Goal: Check status: Check status

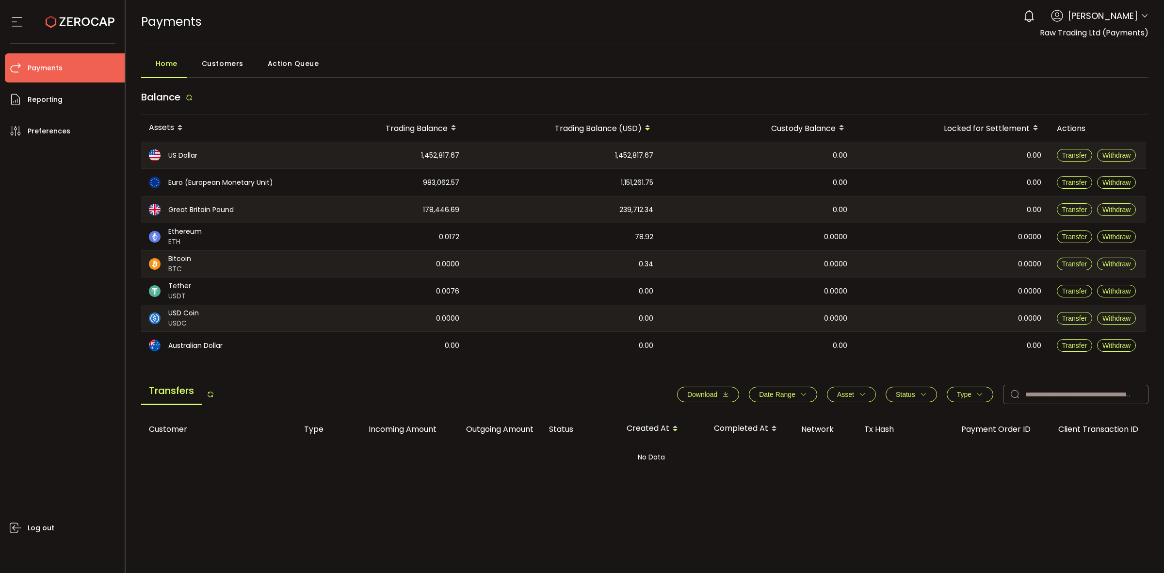
click at [1146, 17] on span at bounding box center [1145, 17] width 8 height 10
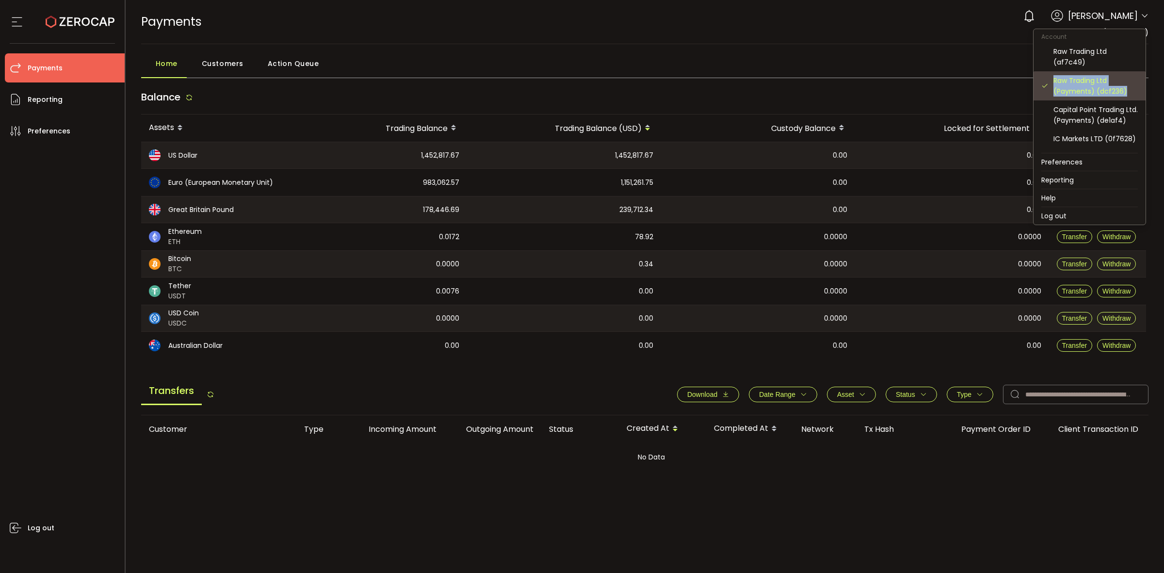
drag, startPoint x: 1054, startPoint y: 79, endPoint x: 1127, endPoint y: 93, distance: 74.2
click at [1127, 93] on div "Raw Trading Ltd (Payments) (dcf236)" at bounding box center [1096, 85] width 84 height 21
copy div "Raw Trading Ltd (Payments) (dcf236)"
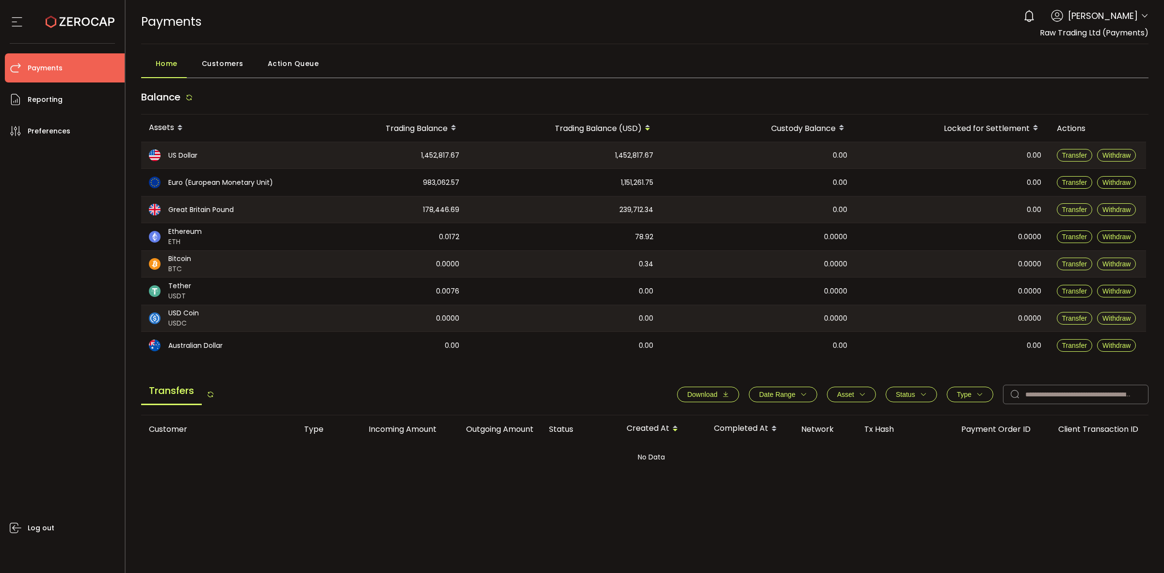
click at [1148, 15] on header "PDF is being processed and will download to your computer PAYMENTS Buy Power $0…" at bounding box center [645, 22] width 1039 height 44
click at [1141, 19] on icon at bounding box center [1145, 16] width 8 height 8
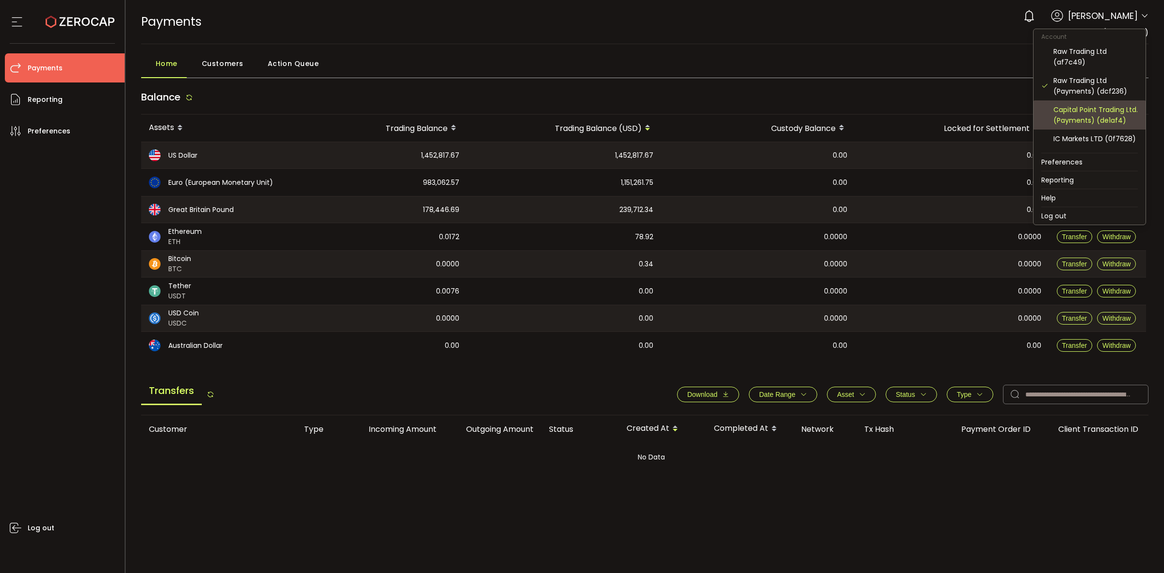
scroll to position [61, 0]
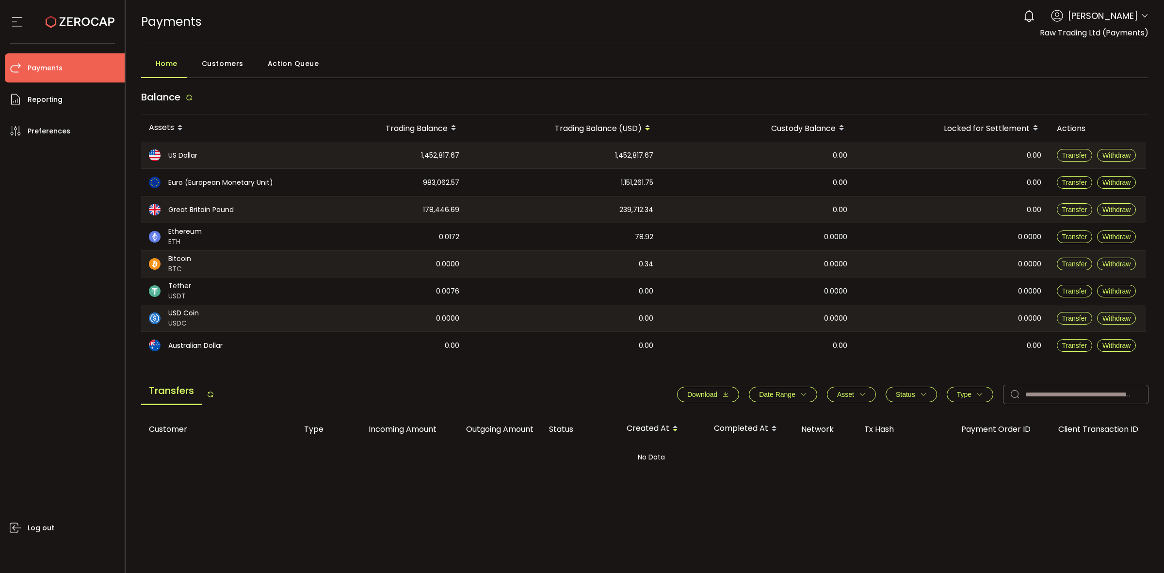
click at [1142, 19] on icon at bounding box center [1145, 16] width 8 height 8
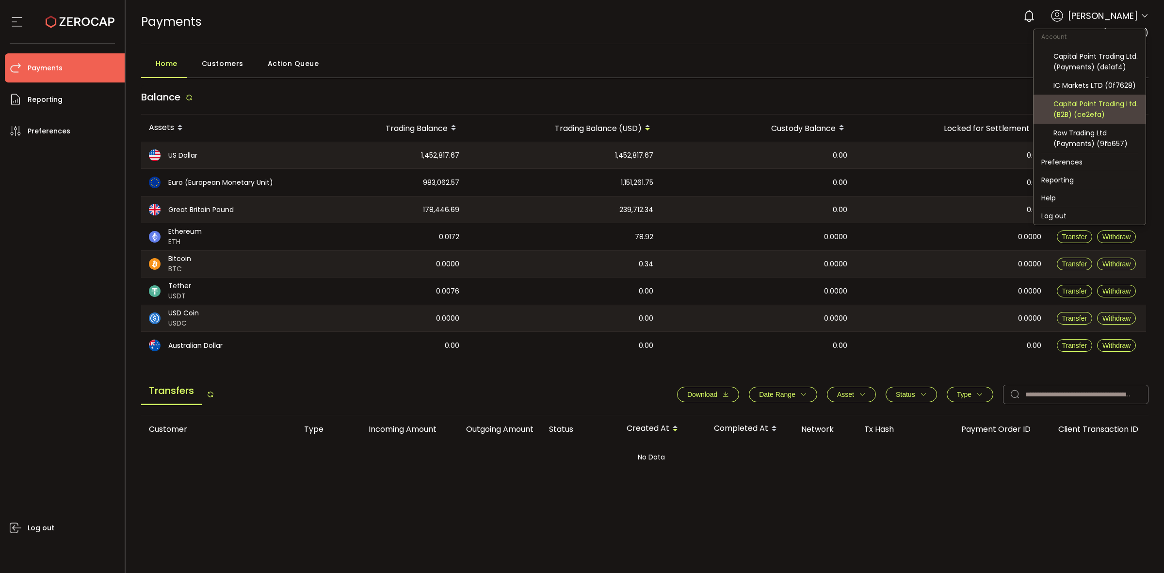
scroll to position [64, 0]
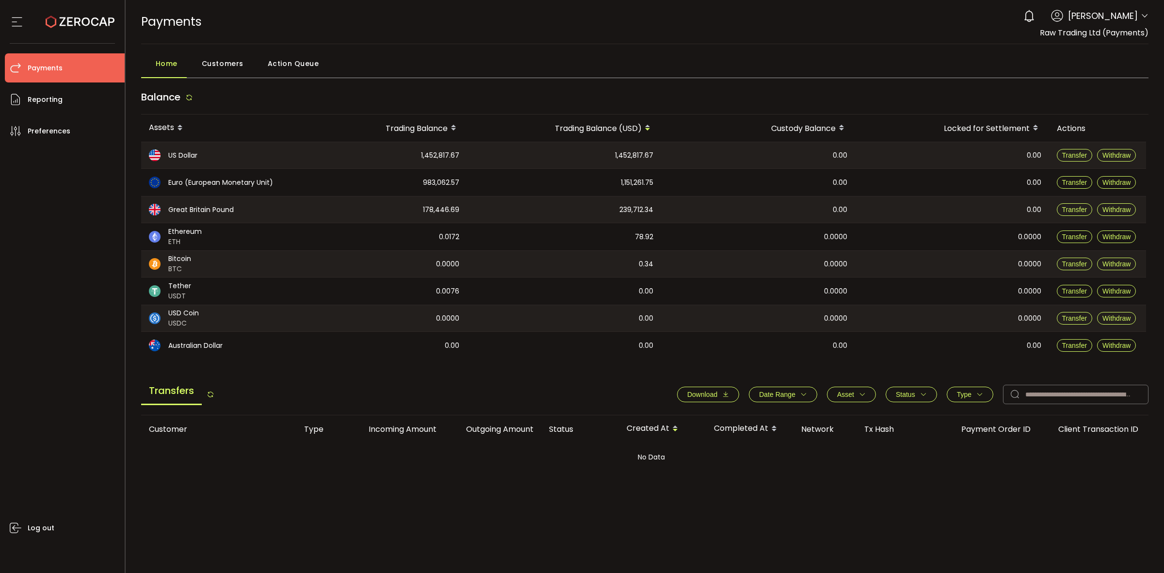
click at [1141, 17] on icon at bounding box center [1145, 16] width 8 height 8
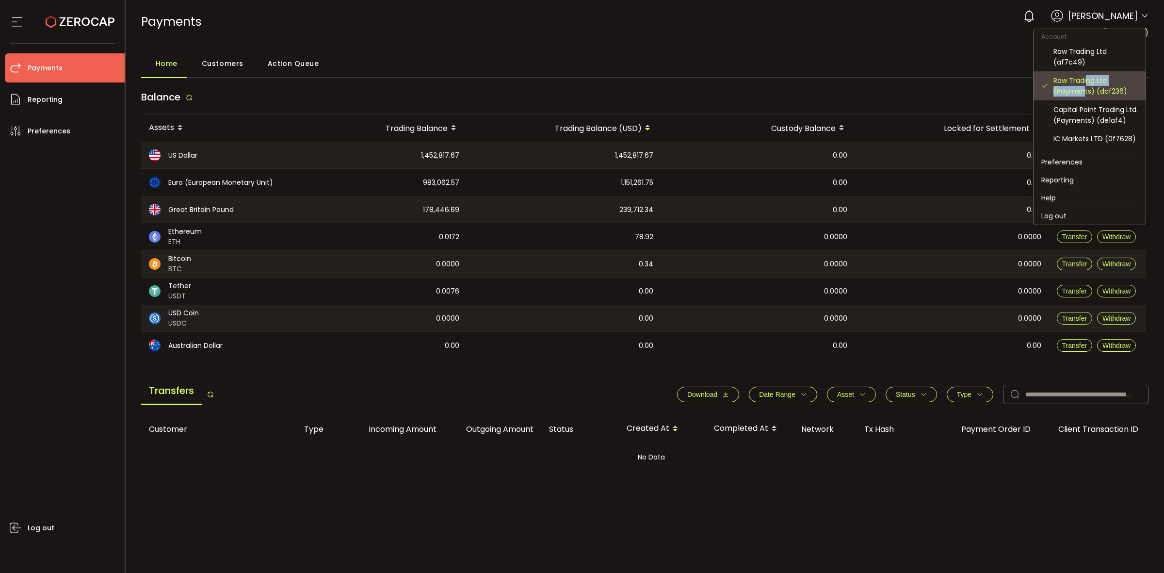
drag, startPoint x: 1085, startPoint y: 86, endPoint x: 1091, endPoint y: 78, distance: 10.7
click at [1090, 78] on div "Raw Trading Ltd (Payments) (dcf236)" at bounding box center [1096, 85] width 84 height 21
click at [1091, 78] on div "Raw Trading Ltd (Payments) (dcf236)" at bounding box center [1096, 85] width 84 height 21
click at [1090, 45] on div "Raw Trading Ltd (af7c49)" at bounding box center [1089, 56] width 97 height 29
click at [1098, 52] on div "Raw Trading Ltd (af7c49)" at bounding box center [1096, 56] width 84 height 21
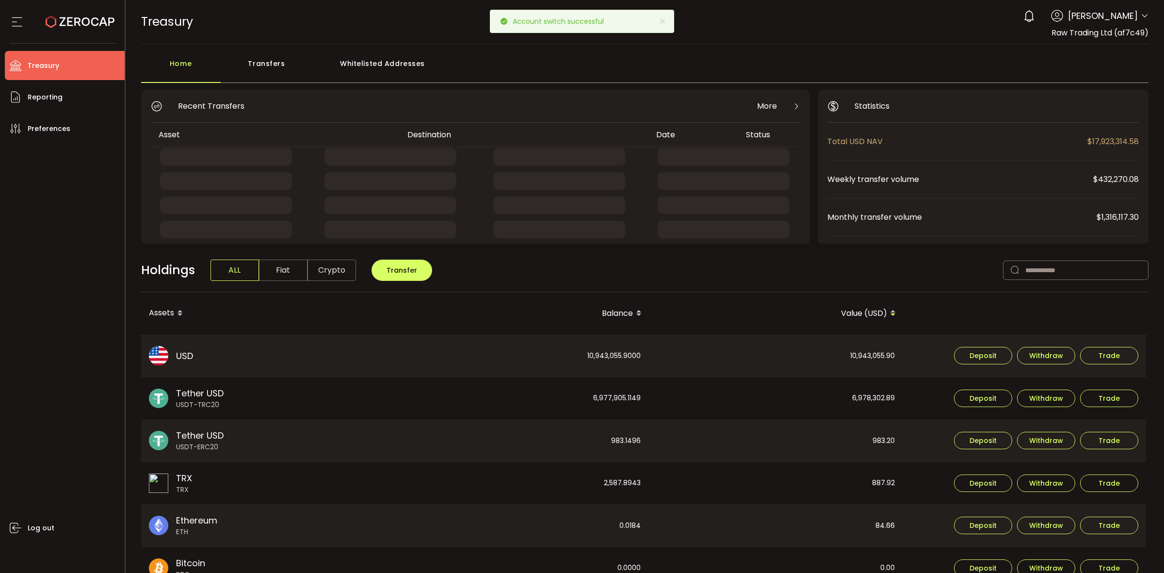
click at [239, 73] on div "Transfers" at bounding box center [267, 68] width 92 height 29
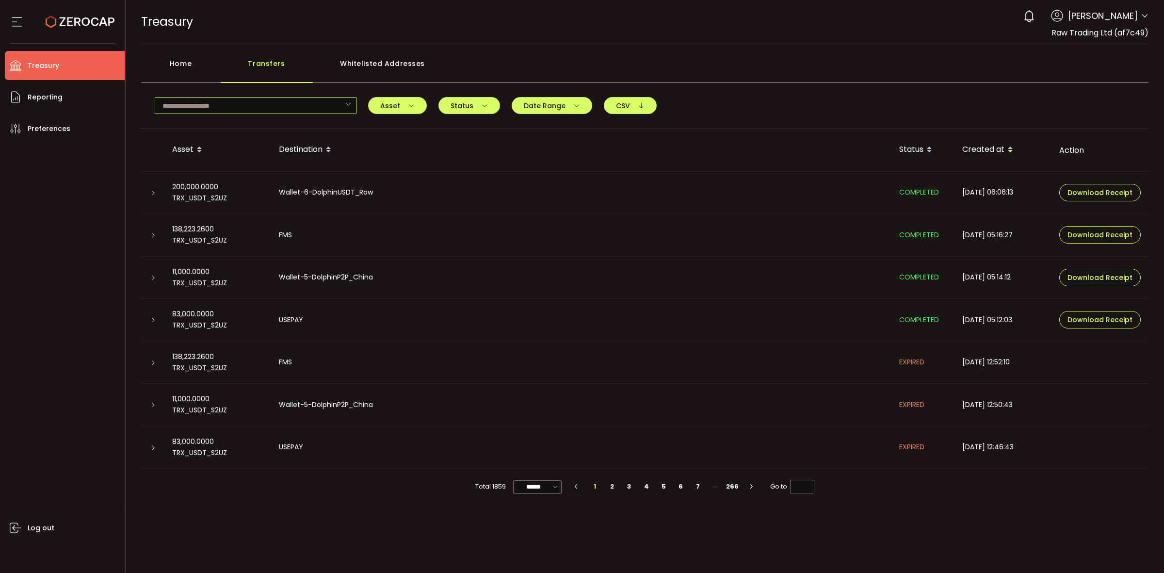
click at [262, 103] on input "text" at bounding box center [256, 105] width 202 height 17
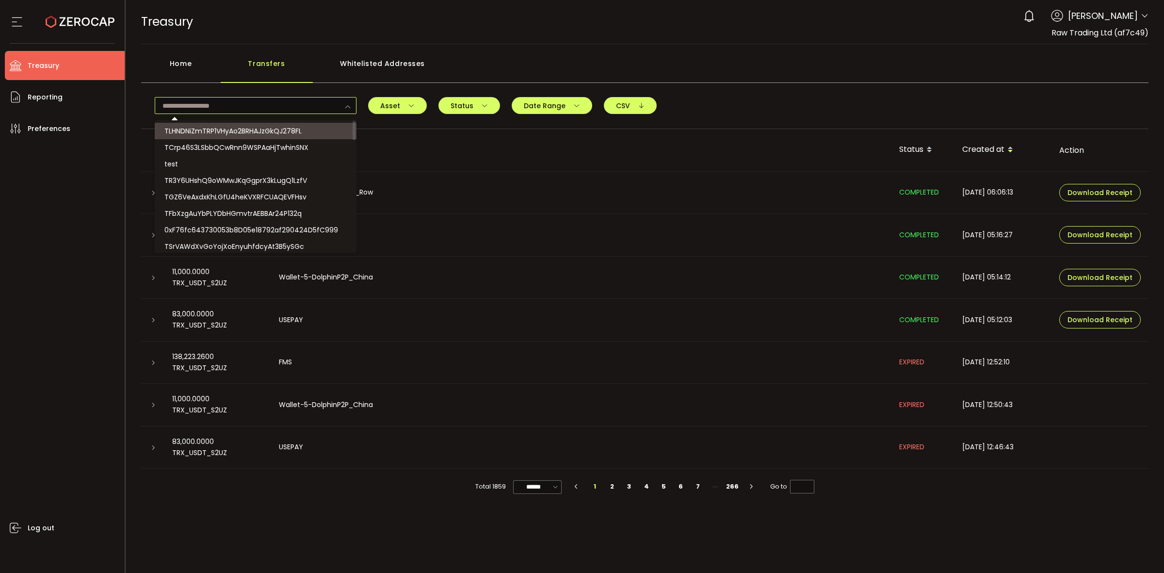
paste input "**********"
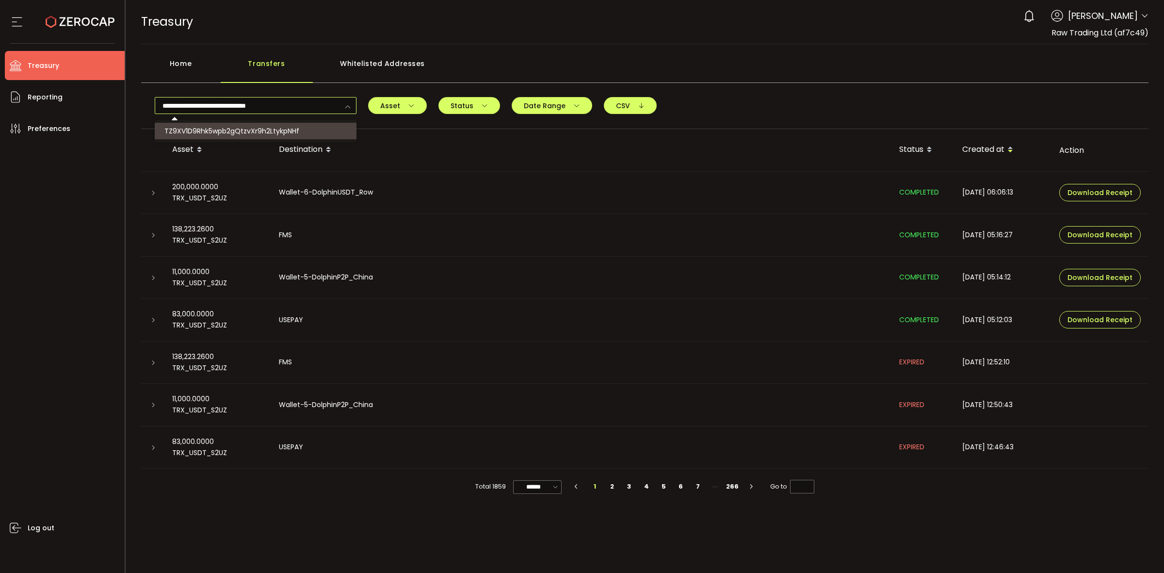
type input "**********"
click at [282, 130] on span "TZ9XV1D9Rhk5wpb2gQtzvXr9h2LtykpNHf" at bounding box center [231, 131] width 135 height 10
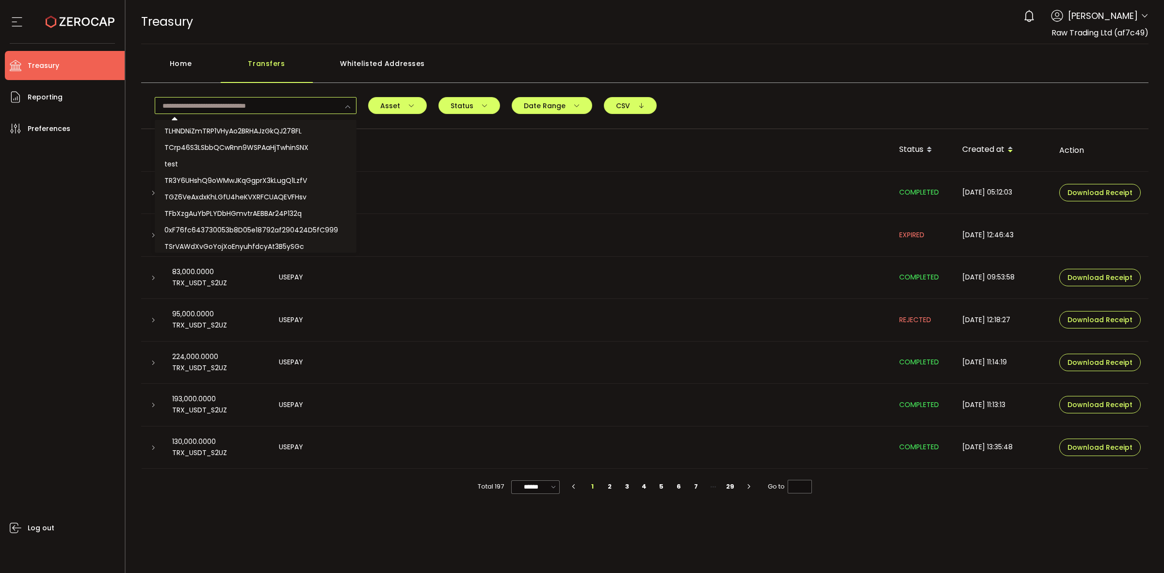
scroll to position [479, 0]
drag, startPoint x: 268, startPoint y: 105, endPoint x: 302, endPoint y: 105, distance: 34.0
click at [269, 105] on input "text" at bounding box center [256, 105] width 202 height 17
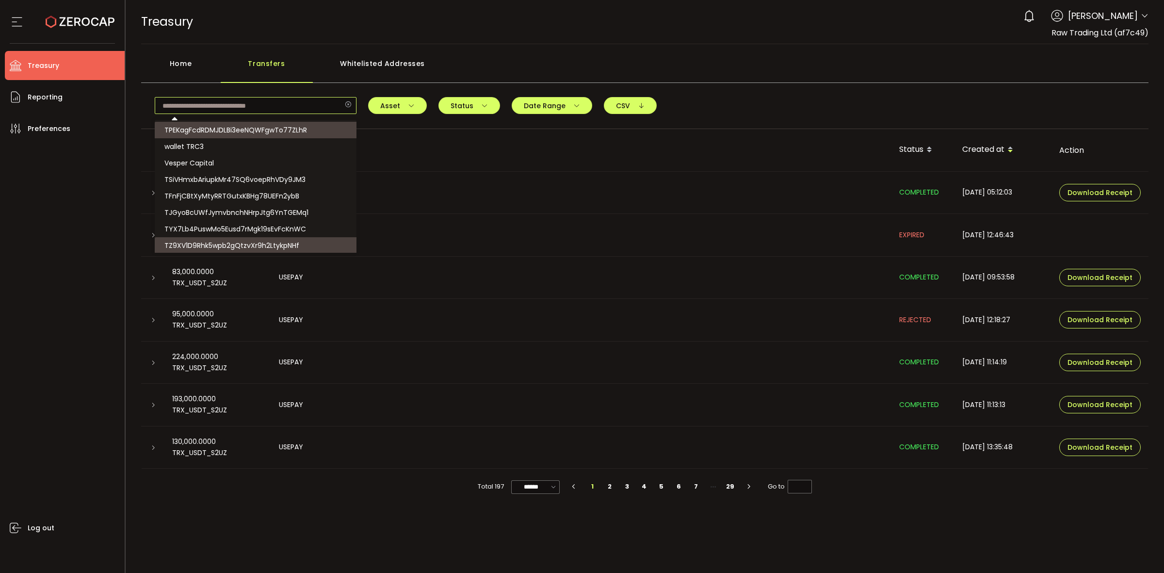
drag, startPoint x: 222, startPoint y: 102, endPoint x: 268, endPoint y: 115, distance: 47.9
click at [222, 103] on input "text" at bounding box center [256, 105] width 202 height 17
paste input "**********"
type input "**********"
click at [295, 242] on span "TZ9XV1D9Rhk5wpb2gQtzvXr9h2LtykpNHf" at bounding box center [231, 246] width 135 height 10
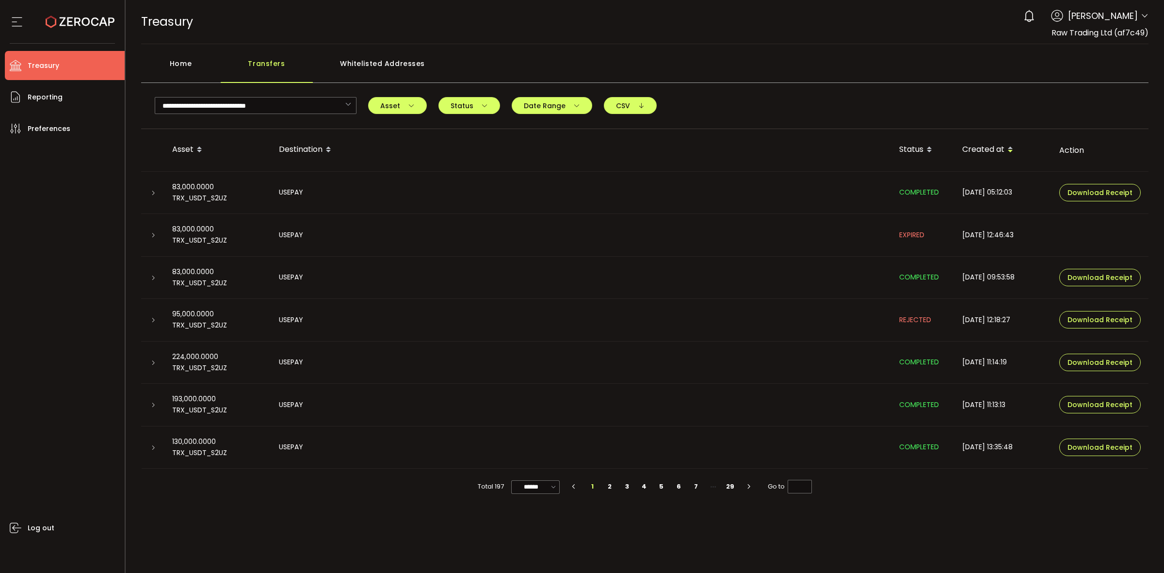
click at [157, 190] on div at bounding box center [152, 193] width 23 height 10
click at [144, 197] on td at bounding box center [152, 193] width 23 height 43
click at [149, 197] on div at bounding box center [153, 193] width 8 height 10
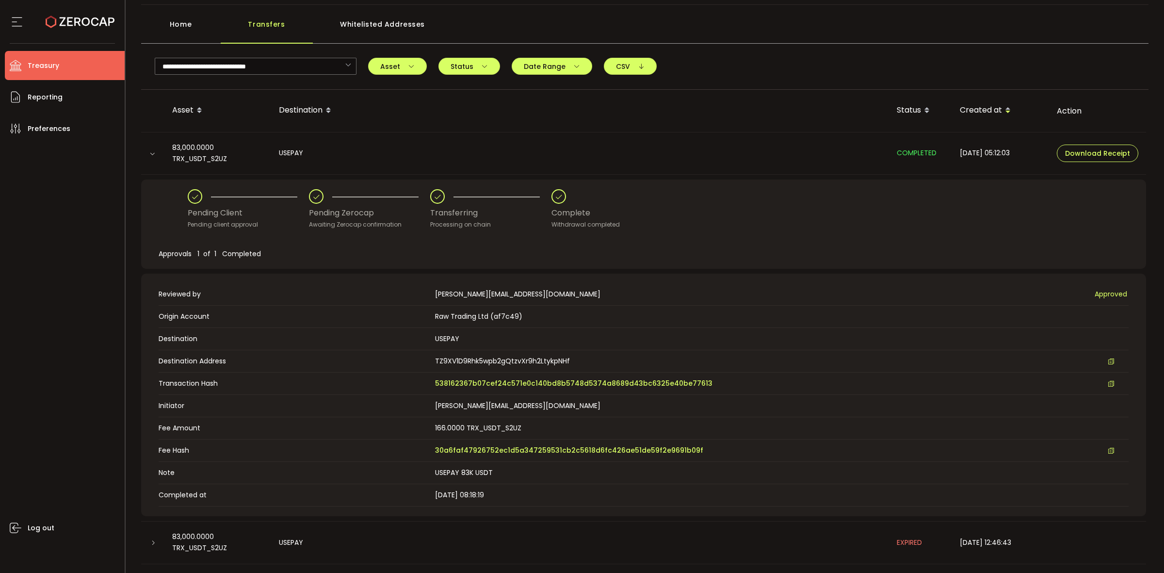
scroll to position [61, 0]
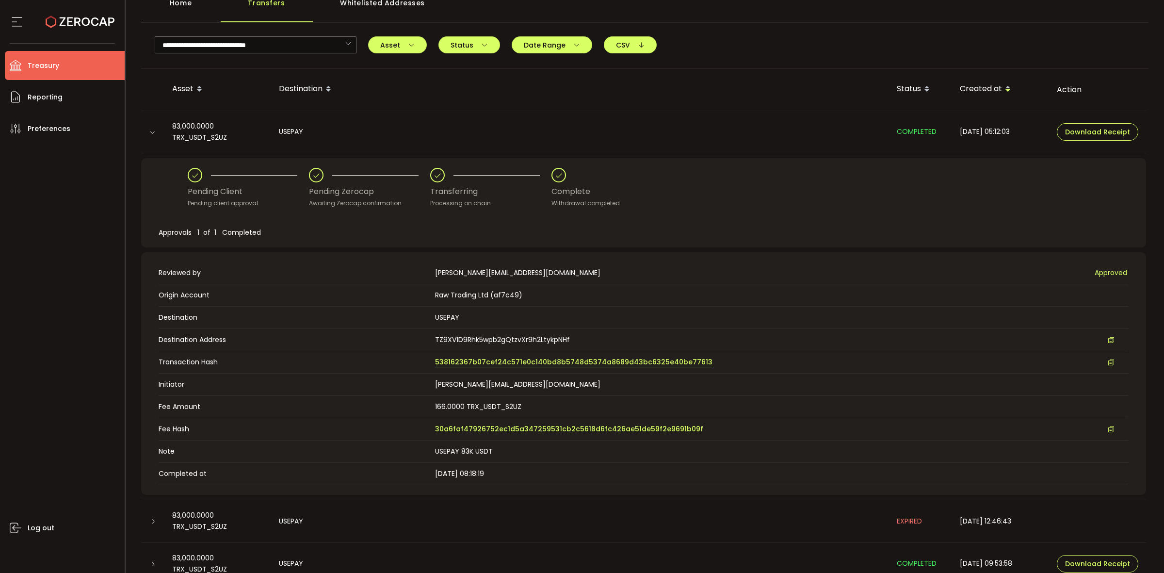
click at [604, 362] on span "538162367b07cef24c571e0c140bd8b5748d5374a8689d43bc6325e40be77613" at bounding box center [573, 362] width 277 height 10
drag, startPoint x: 341, startPoint y: 47, endPoint x: 307, endPoint y: 47, distance: 33.5
click at [337, 47] on input "text" at bounding box center [256, 44] width 202 height 17
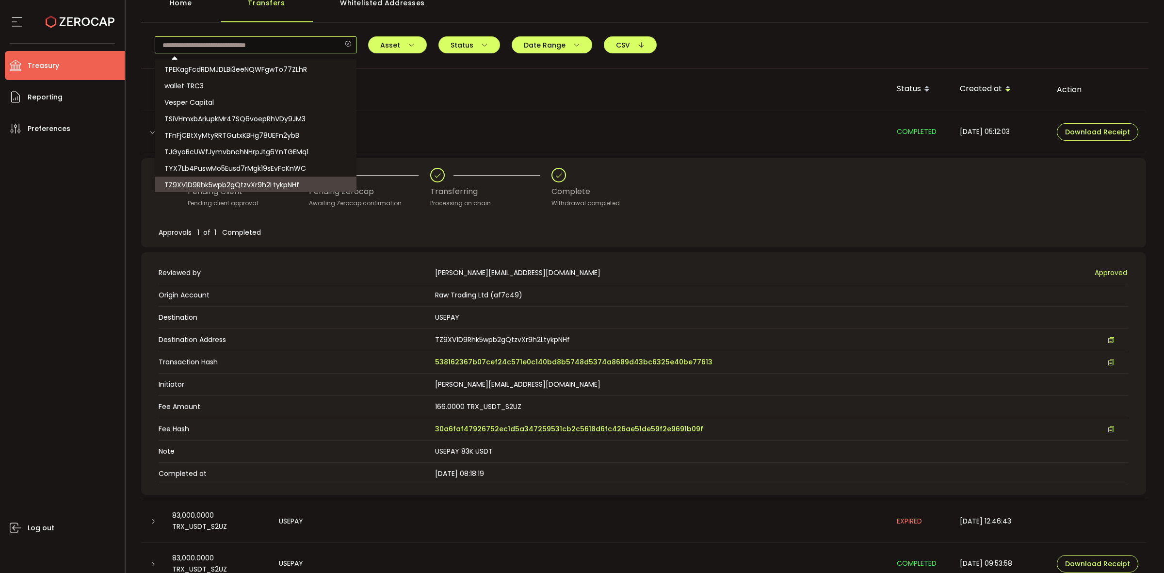
click at [306, 46] on input "text" at bounding box center [256, 44] width 202 height 17
type input "**********"
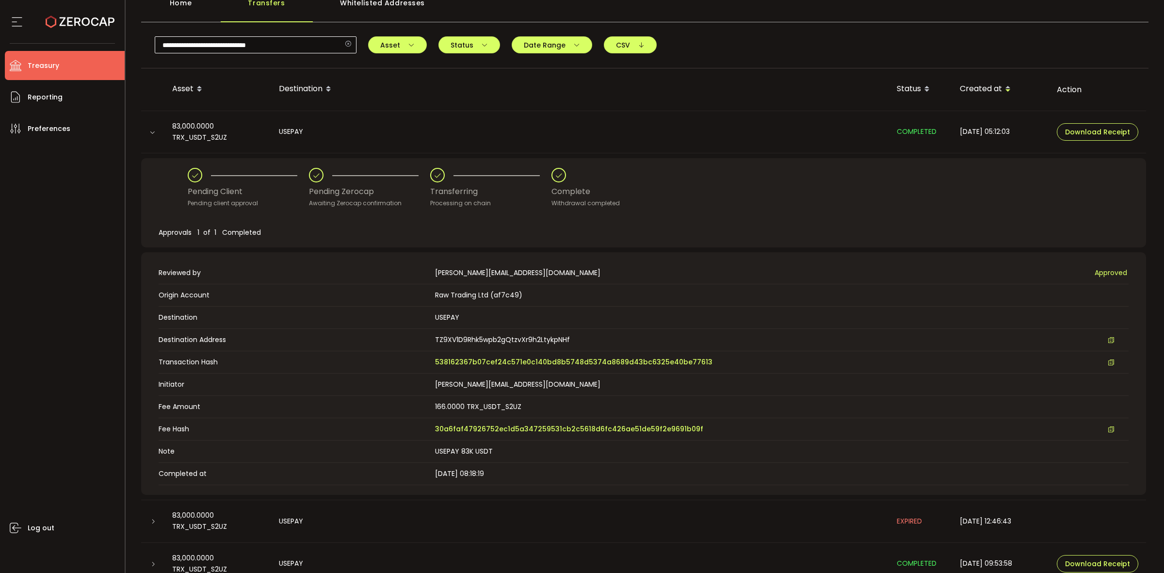
drag, startPoint x: 345, startPoint y: 42, endPoint x: 292, endPoint y: 49, distance: 53.4
click at [339, 45] on div "**********" at bounding box center [256, 44] width 202 height 17
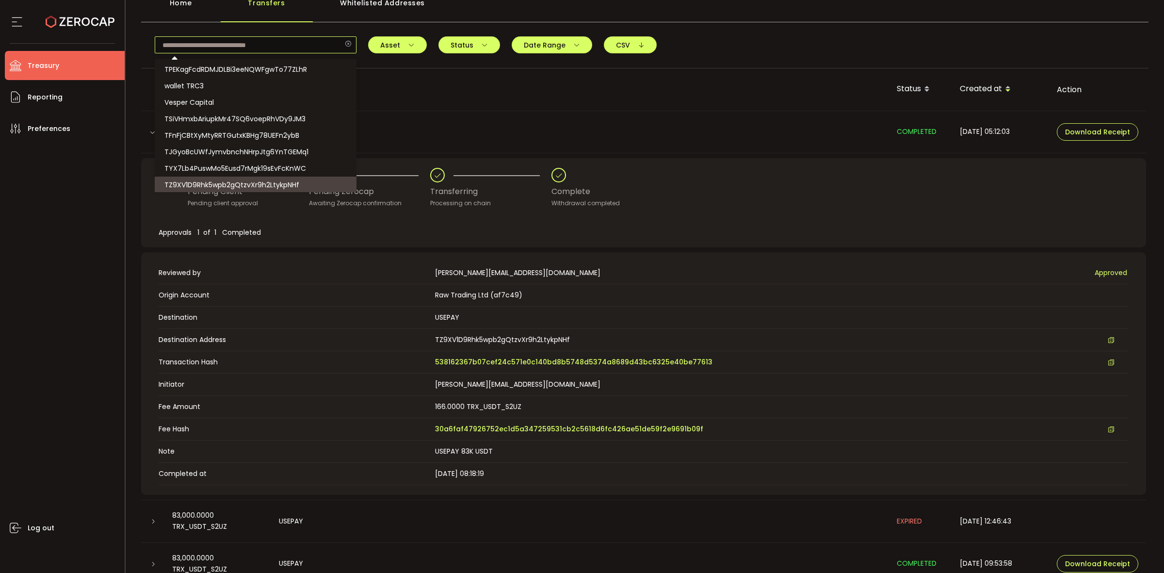
click at [292, 49] on input "text" at bounding box center [256, 44] width 202 height 17
paste input "**********"
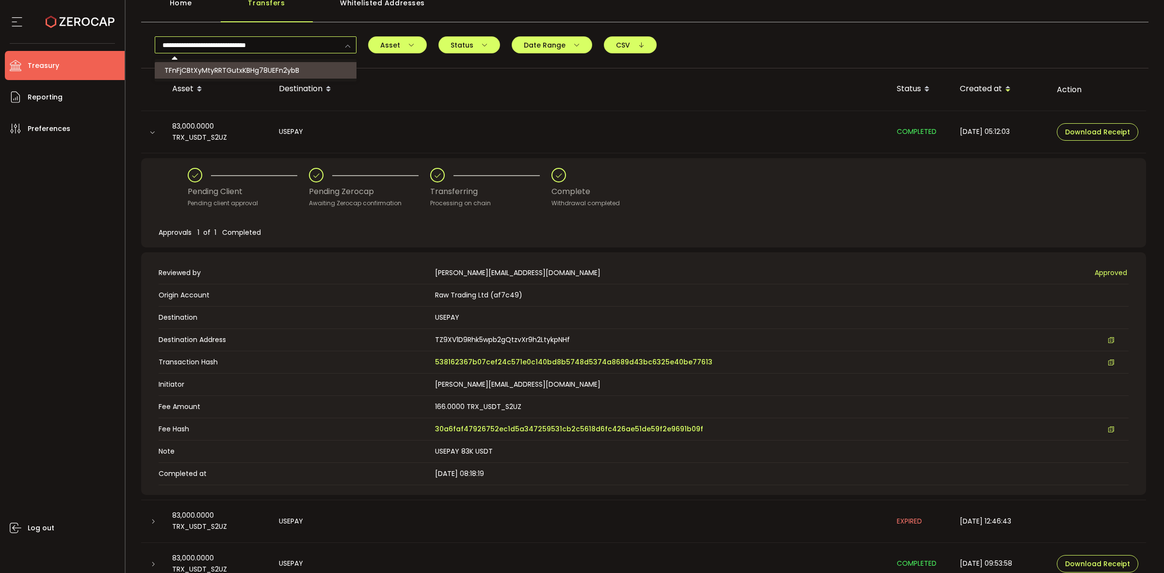
type input "**********"
click at [292, 66] on span "TFnFjCBtXyMtyRRTGutxKBHg78UEFn2ybB" at bounding box center [231, 70] width 135 height 10
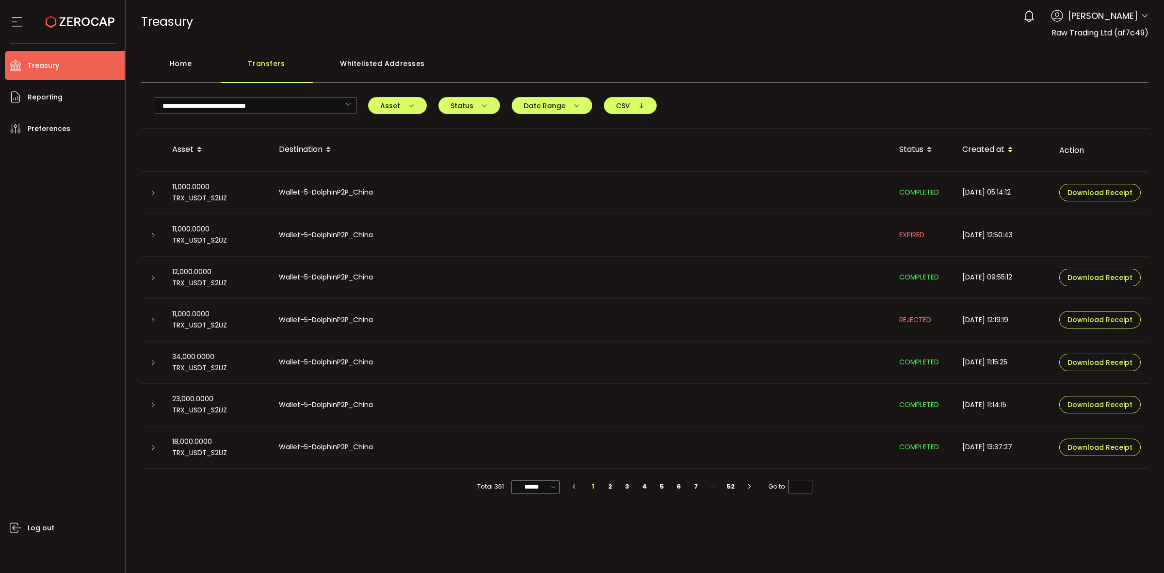
click at [154, 194] on icon at bounding box center [153, 193] width 6 height 6
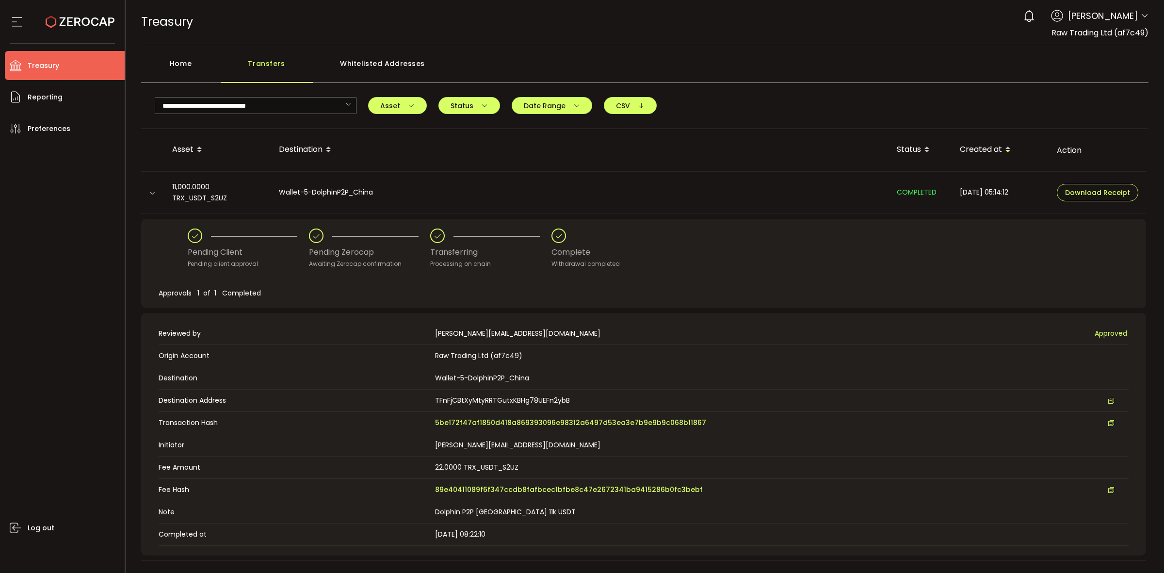
click at [648, 415] on td "Transaction Hash 5be172f47af1850d418a869393096e98312a6497d53ea3e7b9e9b9c068b118…" at bounding box center [644, 423] width 970 height 22
click at [644, 421] on span "5be172f47af1850d418a869393096e98312a6497d53ea3e7b9e9b9c068b11867" at bounding box center [570, 423] width 271 height 10
click at [347, 105] on icon at bounding box center [348, 105] width 12 height 17
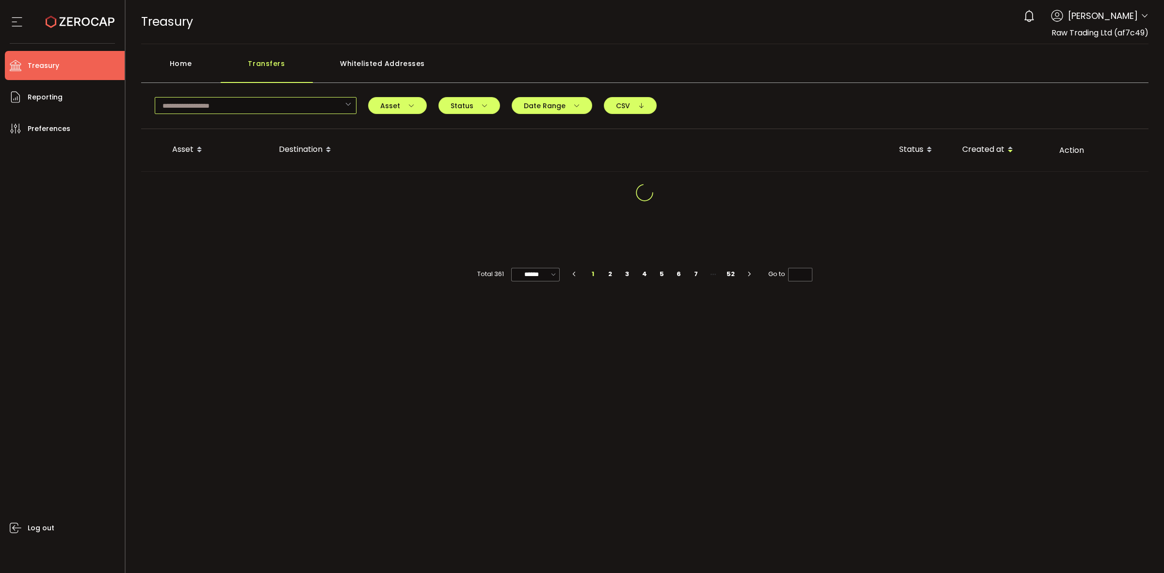
click at [318, 105] on input "text" at bounding box center [256, 105] width 202 height 17
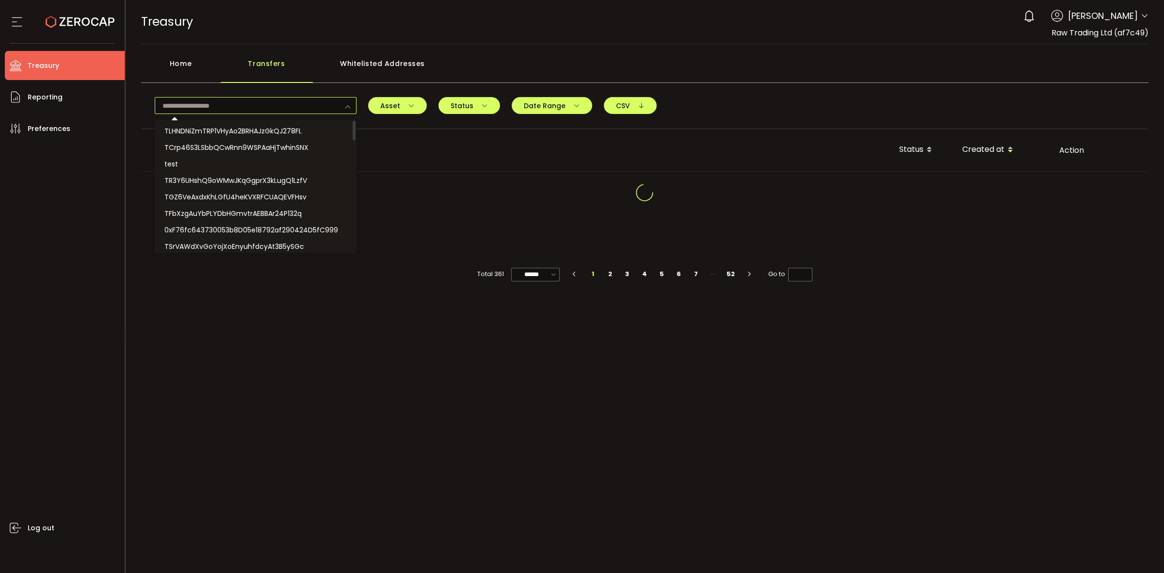
paste input "**********"
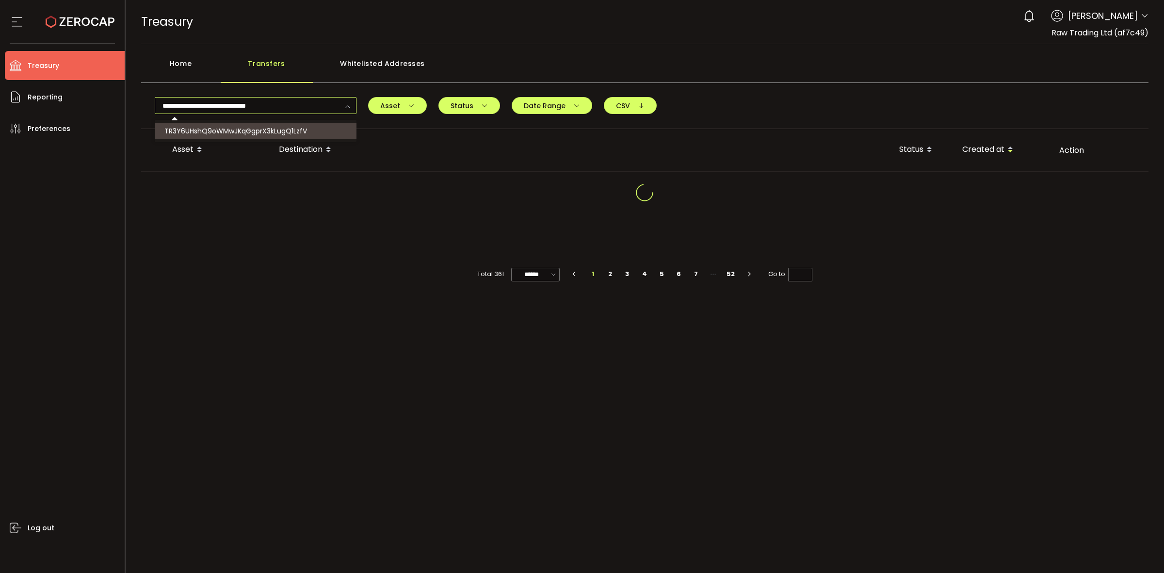
type input "**********"
click at [306, 126] on span "TR3Y6UHshQ9oWMwJKqGgprX3kLugQ1LzfV" at bounding box center [235, 131] width 143 height 10
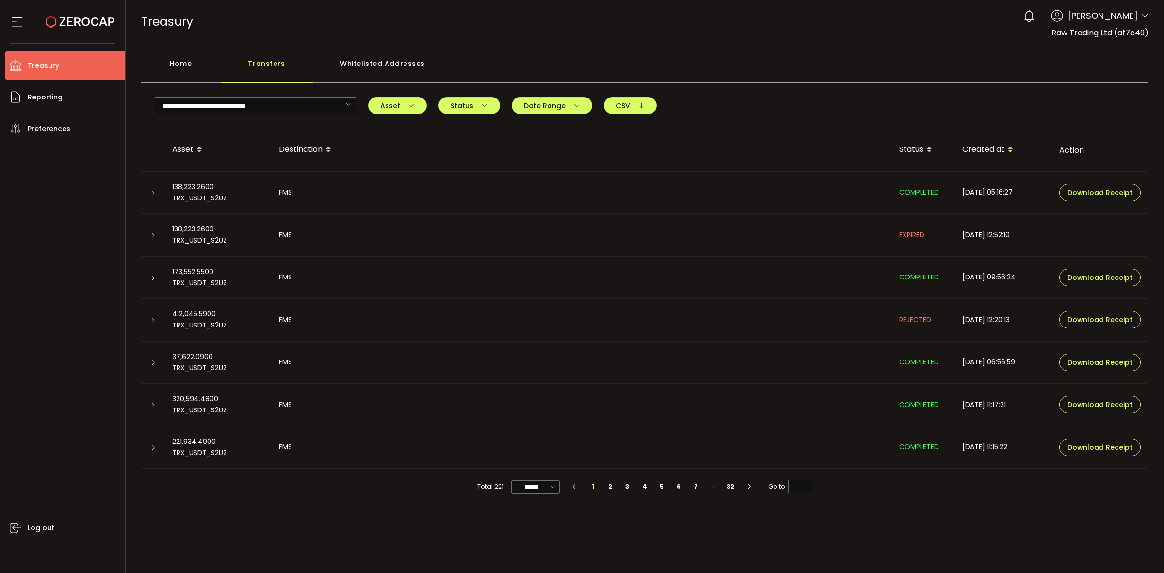
click at [152, 197] on td at bounding box center [152, 193] width 23 height 43
click at [151, 193] on icon at bounding box center [153, 193] width 6 height 6
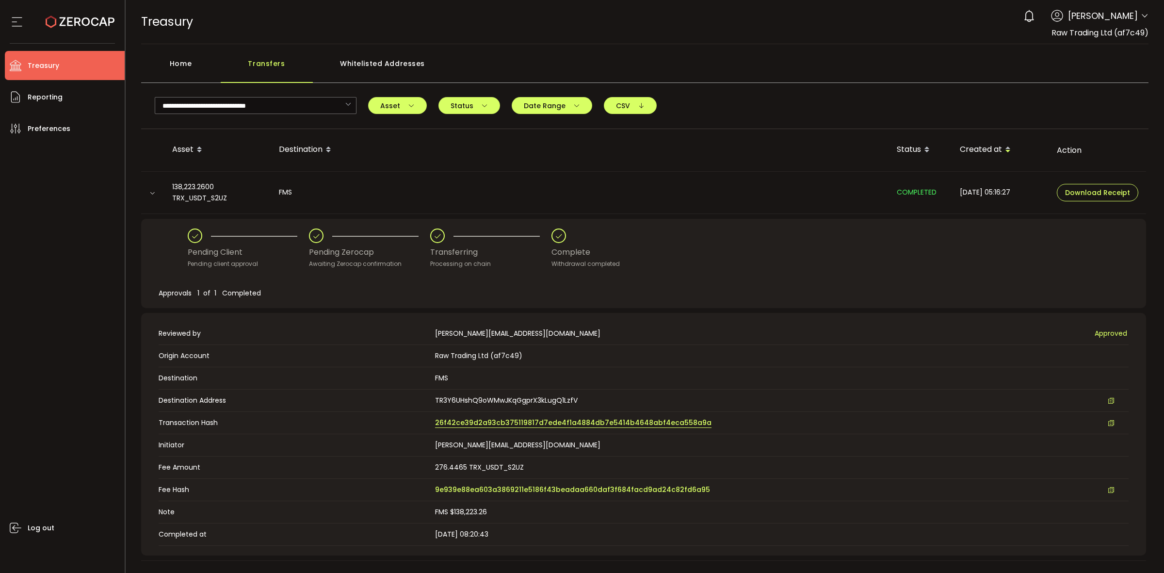
click at [609, 423] on span "26f42ce39d2a93cb375119817d7ede4f1a4884db7e5414b4648abf4eca558a9a" at bounding box center [573, 423] width 276 height 10
click at [345, 103] on icon at bounding box center [348, 105] width 12 height 17
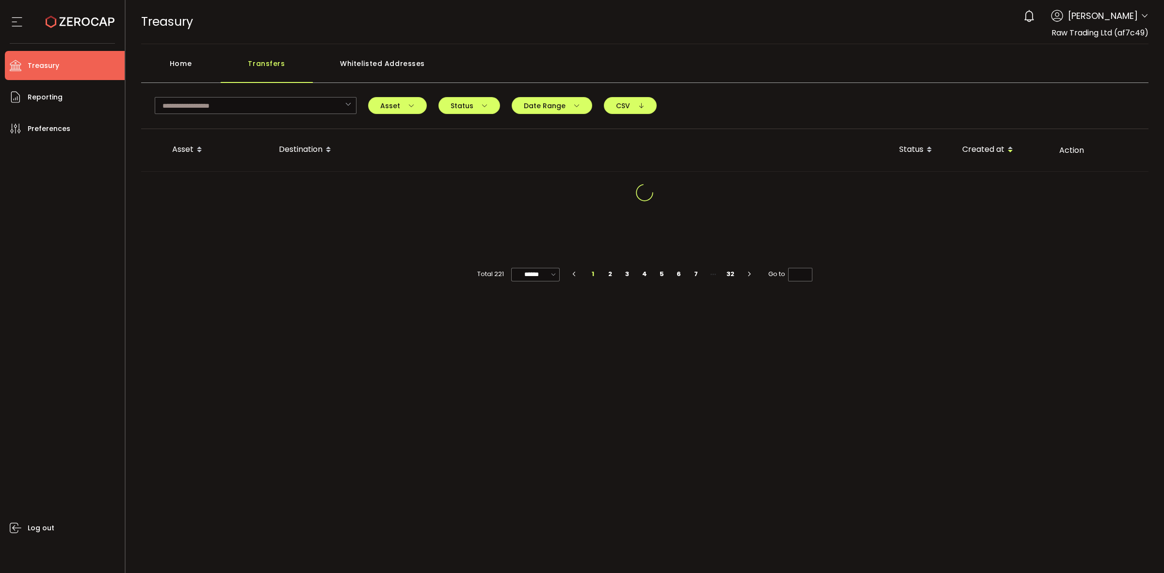
drag, startPoint x: 167, startPoint y: 47, endPoint x: 176, endPoint y: 55, distance: 12.0
click at [168, 49] on main "Home Transfers Whitelisted Addresses Asset BTC ETH ERC20 TRC20 BEP20 ERC20 ERC2…" at bounding box center [645, 190] width 1039 height 293
click at [177, 55] on div "Home" at bounding box center [181, 68] width 80 height 29
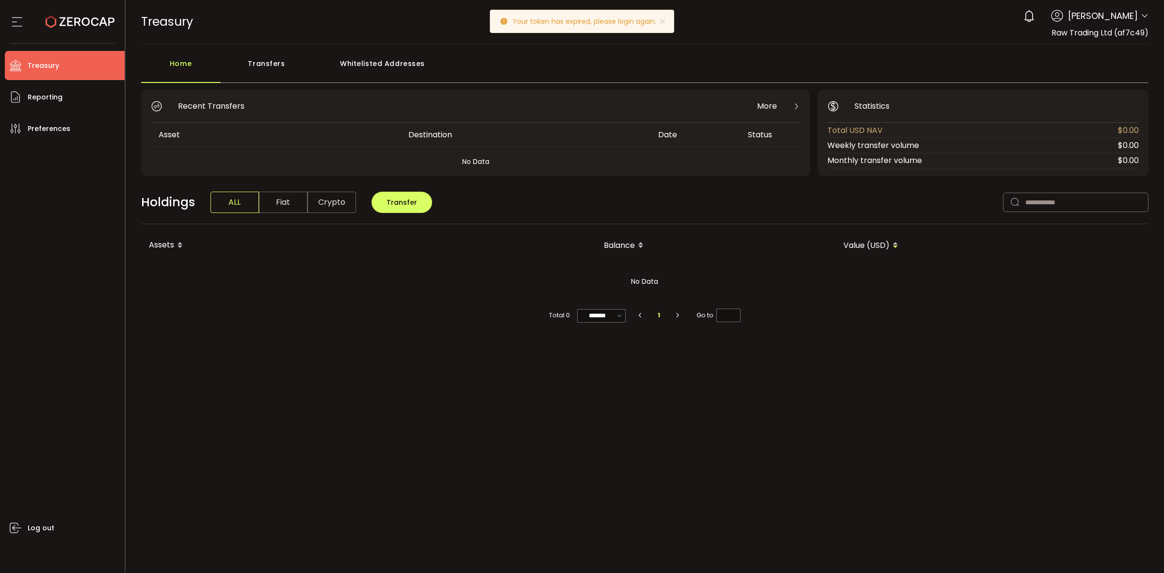
click at [254, 69] on div "Transfers" at bounding box center [267, 68] width 92 height 29
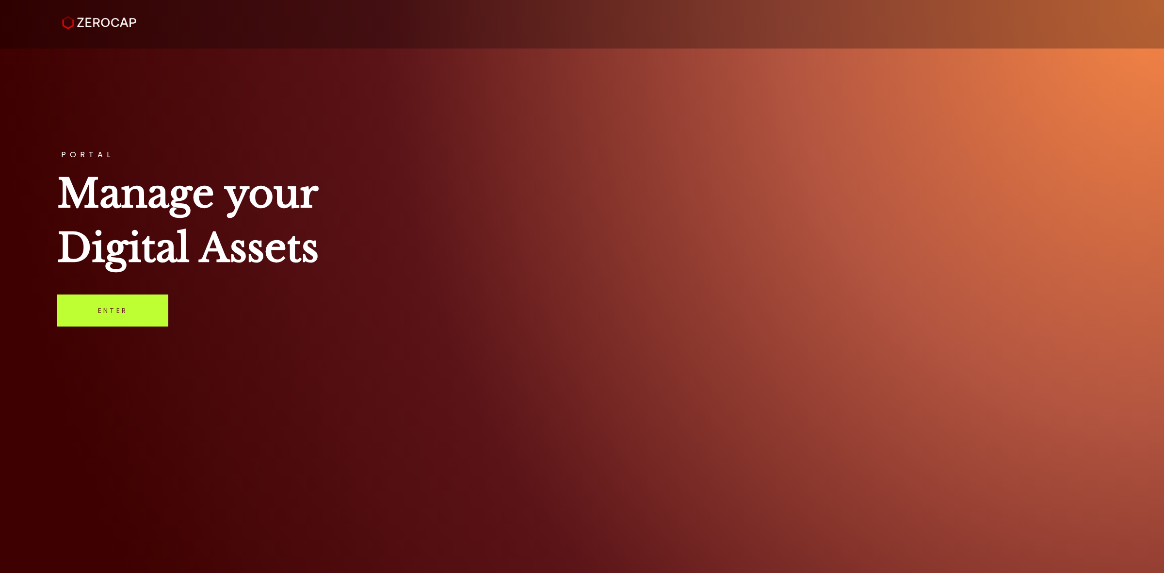
click at [145, 304] on link "Enter" at bounding box center [112, 310] width 111 height 32
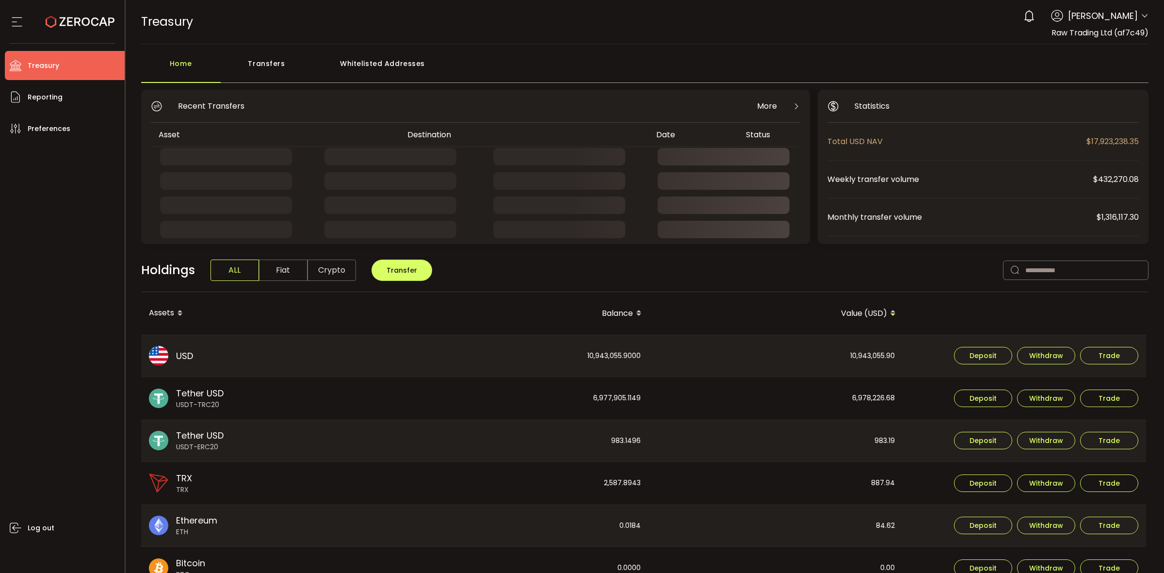
click at [268, 68] on div "Transfers" at bounding box center [267, 68] width 92 height 29
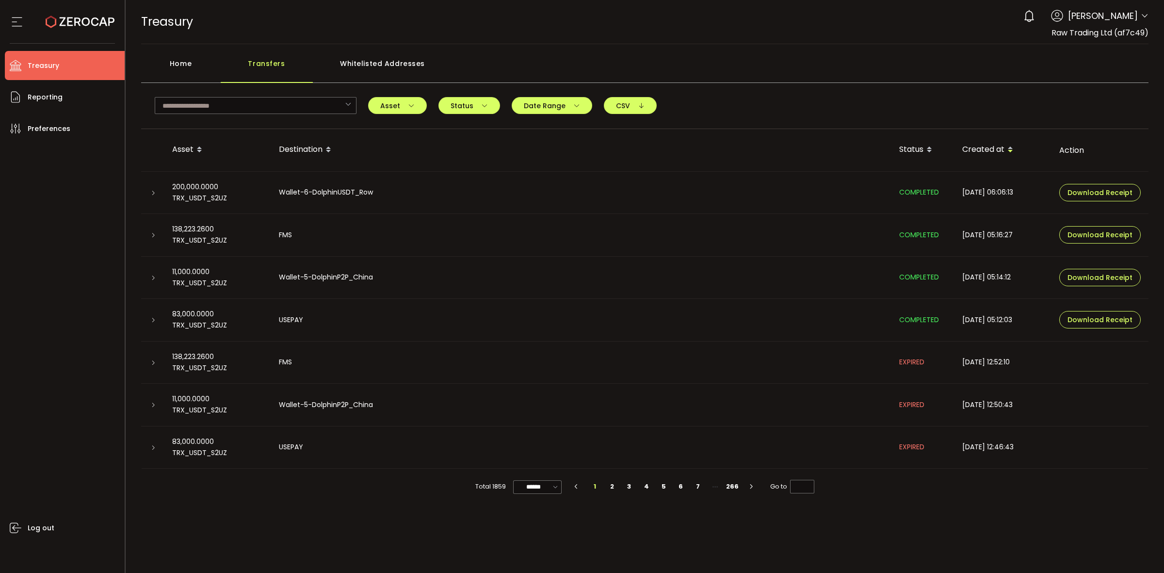
click at [286, 65] on div "Transfers" at bounding box center [267, 68] width 92 height 29
click at [271, 107] on input "text" at bounding box center [256, 105] width 202 height 17
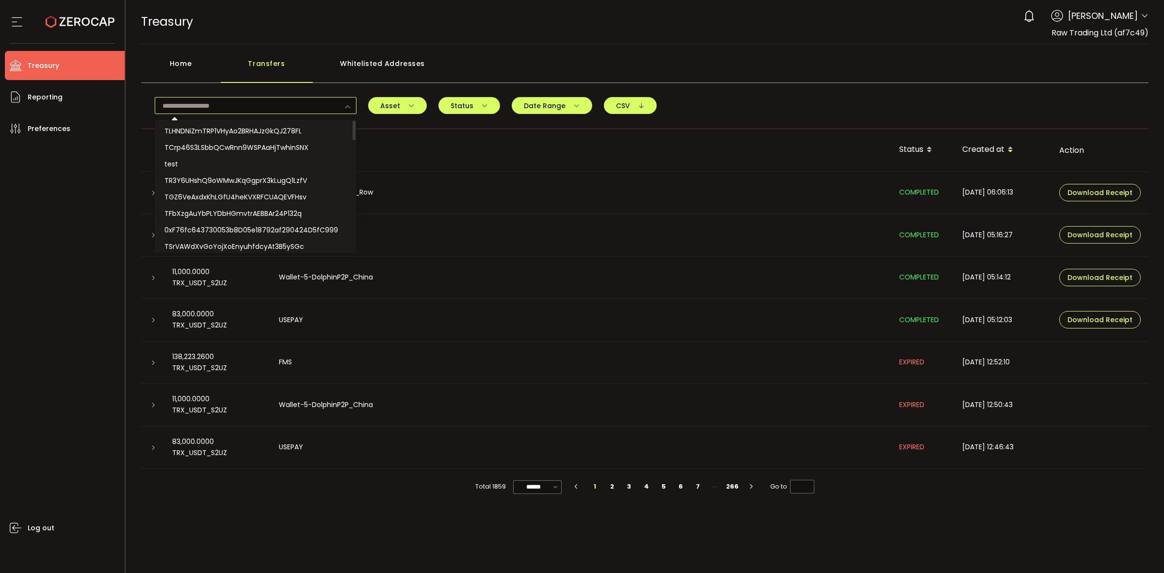
paste input "**********"
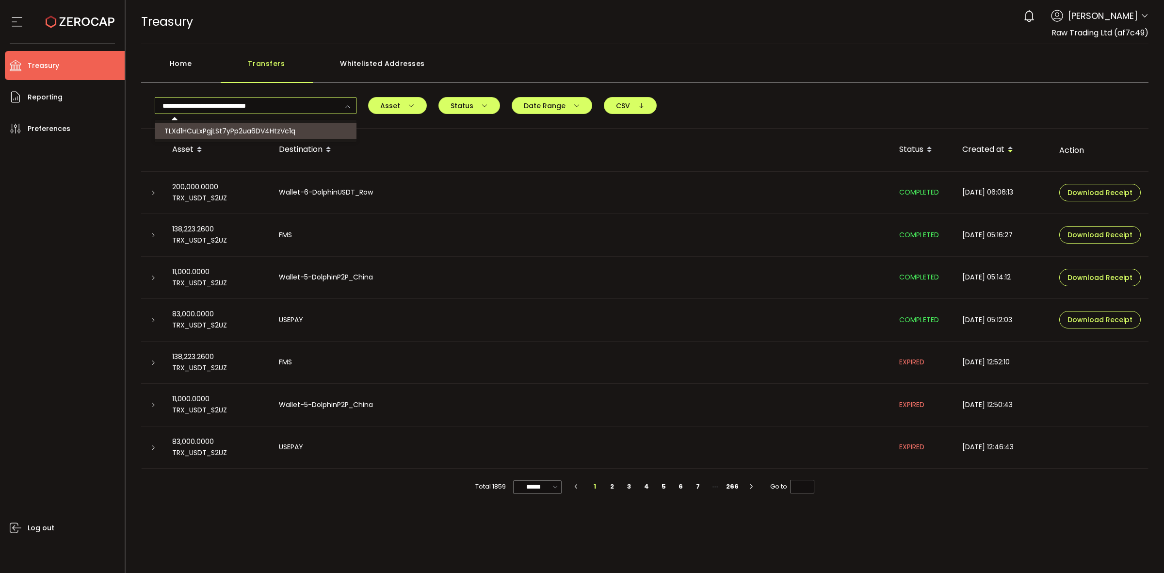
type input "**********"
drag, startPoint x: 272, startPoint y: 128, endPoint x: 331, endPoint y: 131, distance: 59.8
click at [272, 129] on span "TLXd1HCuLxPgjLSt7yPp2ua6DV4HtzVc1q" at bounding box center [229, 131] width 131 height 10
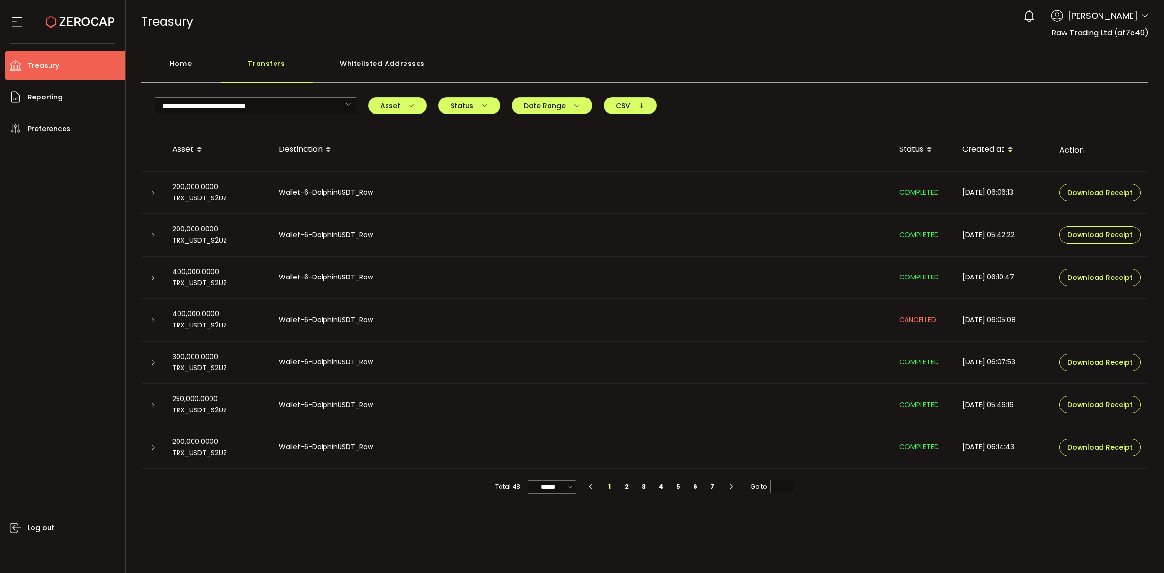
click at [144, 193] on div at bounding box center [152, 193] width 23 height 10
click at [151, 191] on icon at bounding box center [153, 193] width 6 height 6
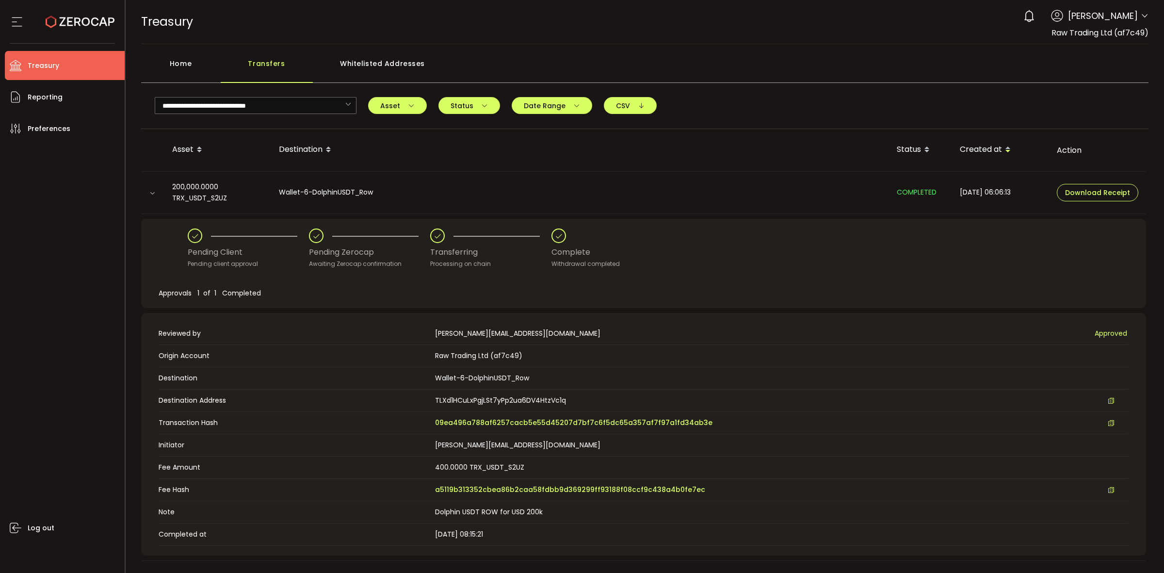
click at [909, 239] on div "Pending Client Pending client approval Pending Zerocap Awaiting Zerocap confirm…" at bounding box center [644, 248] width 912 height 40
click at [585, 423] on span "09ea496a788af6257cacb5e55d45207d7bf7c6f5dc65a357af7f97a1fd34ab3e" at bounding box center [573, 423] width 277 height 10
click at [200, 68] on div "Home" at bounding box center [181, 68] width 80 height 29
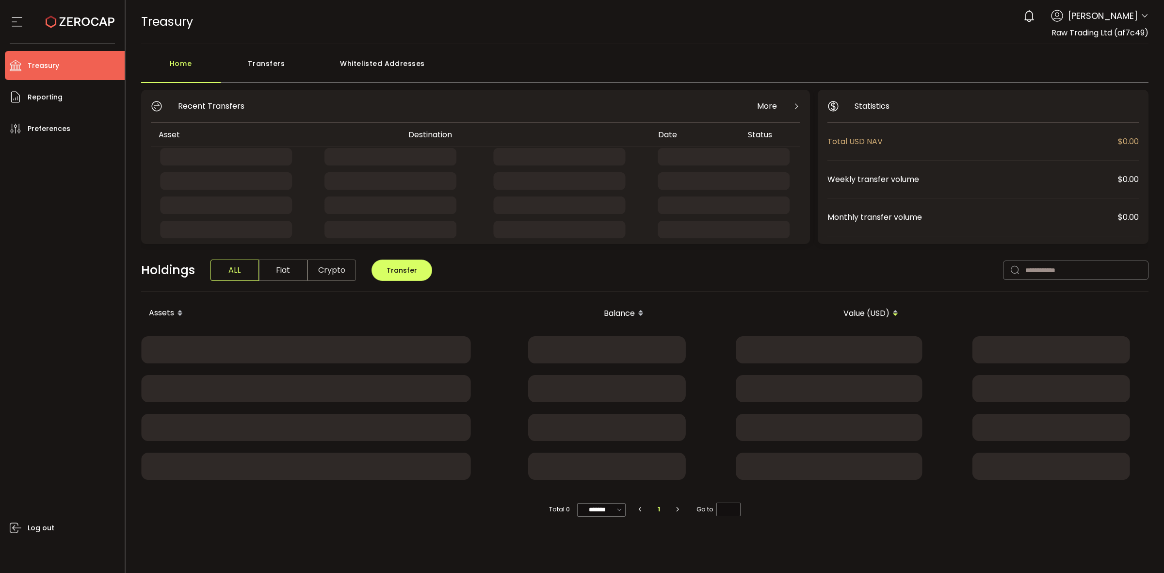
click at [279, 56] on div "Transfers" at bounding box center [267, 68] width 92 height 29
